Goal: Information Seeking & Learning: Check status

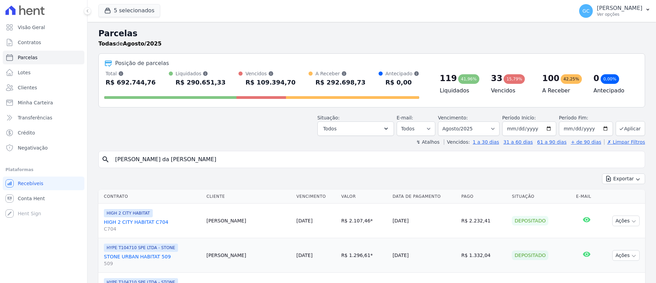
select select
click at [197, 159] on input "[PERSON_NAME] da [PERSON_NAME]" at bounding box center [376, 159] width 531 height 14
drag, startPoint x: 177, startPoint y: 156, endPoint x: 26, endPoint y: 141, distance: 151.8
click at [28, 148] on div "Visão Geral Contratos [GEOGRAPHIC_DATA] Lotes Clientes Minha Carteira Transferê…" at bounding box center [328, 141] width 656 height 283
select select
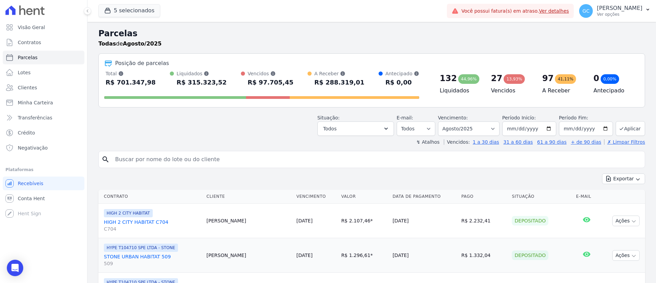
click at [228, 155] on input "search" at bounding box center [376, 159] width 531 height 14
paste input "[PERSON_NAME]"
type input "[PERSON_NAME]"
select select
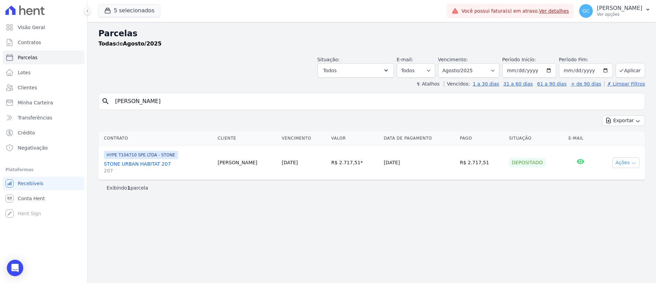
click at [619, 165] on button "Ações" at bounding box center [626, 162] width 27 height 11
click at [169, 161] on link "STONE URBAN HABITAT 207 207" at bounding box center [158, 167] width 108 height 14
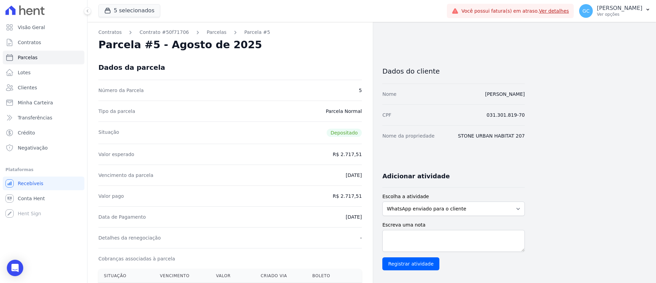
click at [358, 197] on dd "R$ 2.717,51" at bounding box center [347, 195] width 29 height 7
click at [359, 194] on dd "R$ 2.717,51" at bounding box center [347, 195] width 29 height 7
click at [359, 192] on dd "R$ 2.717,51" at bounding box center [347, 195] width 29 height 7
click at [358, 196] on dd "R$ 2.717,51" at bounding box center [347, 195] width 29 height 7
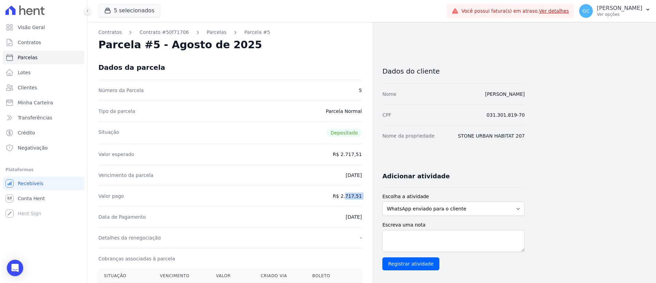
click at [358, 196] on dd "R$ 2.717,51" at bounding box center [347, 195] width 29 height 7
